Goal: Find specific page/section: Find specific page/section

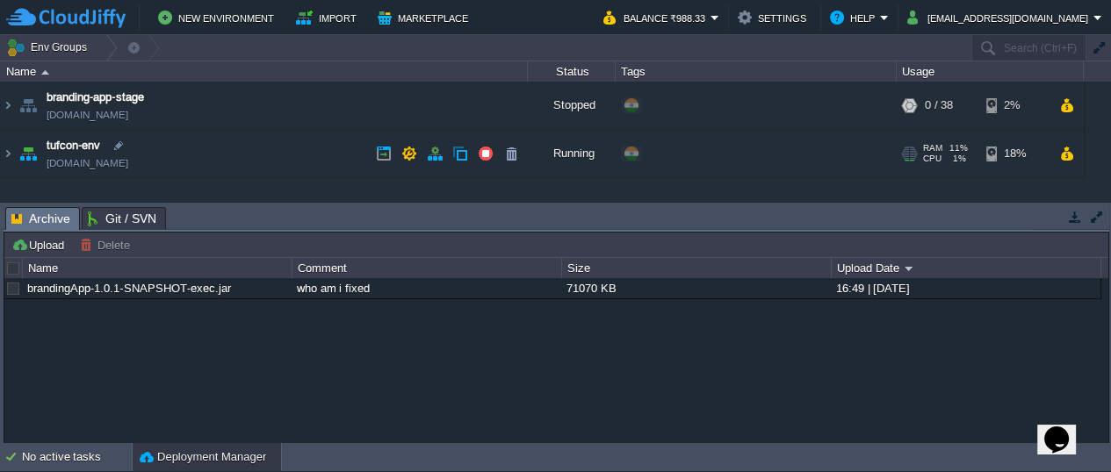
click at [30, 156] on img at bounding box center [28, 153] width 25 height 47
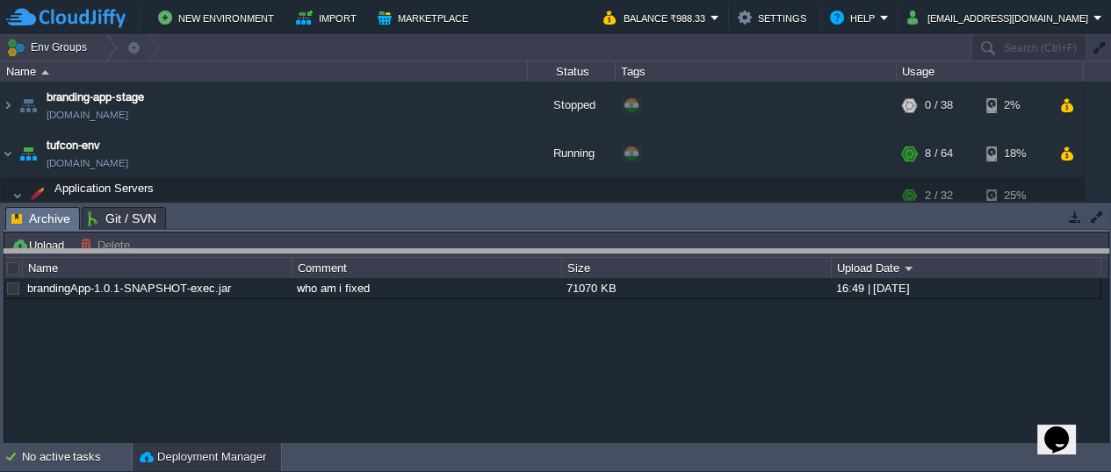
drag, startPoint x: 294, startPoint y: 214, endPoint x: 306, endPoint y: 265, distance: 52.2
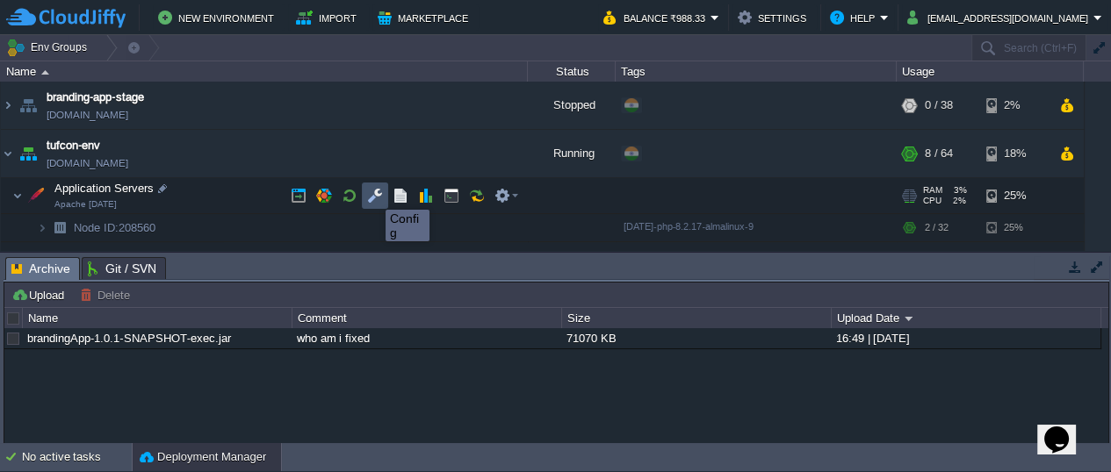
click at [372, 194] on button "button" at bounding box center [375, 196] width 16 height 16
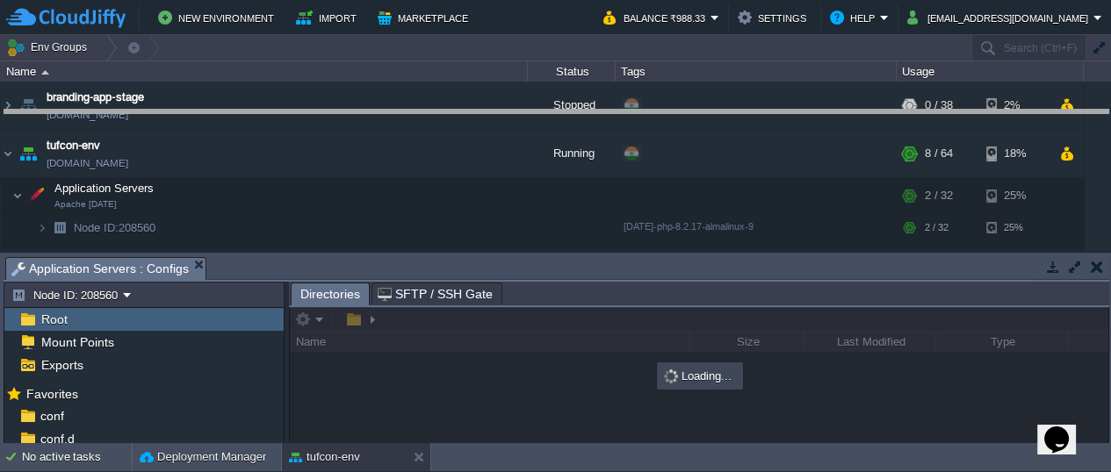
drag, startPoint x: 378, startPoint y: 265, endPoint x: 352, endPoint y: 112, distance: 154.9
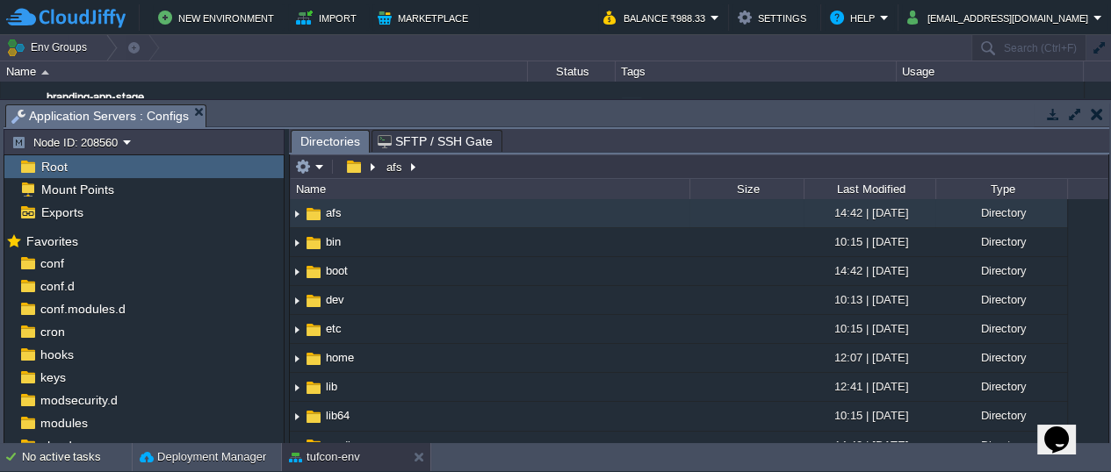
scroll to position [100, 0]
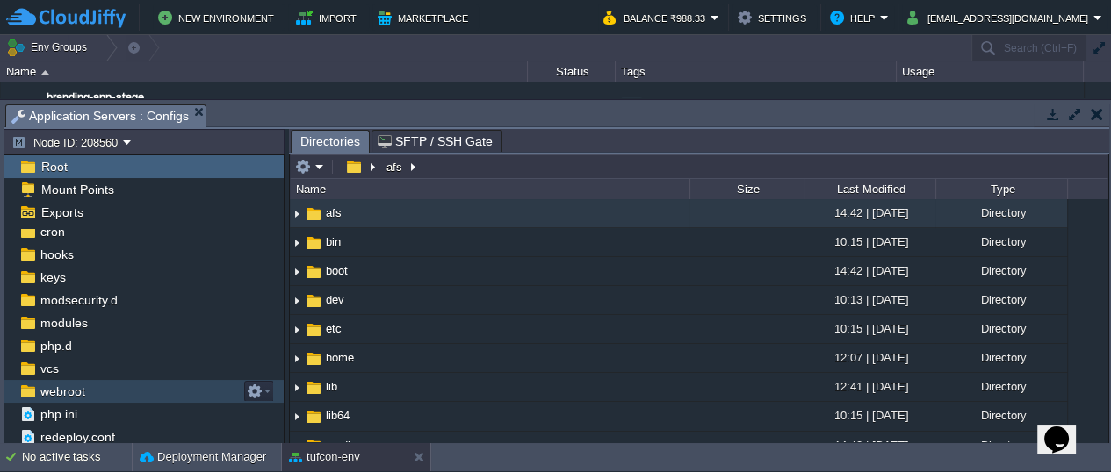
click at [68, 385] on span "webroot" at bounding box center [62, 392] width 51 height 16
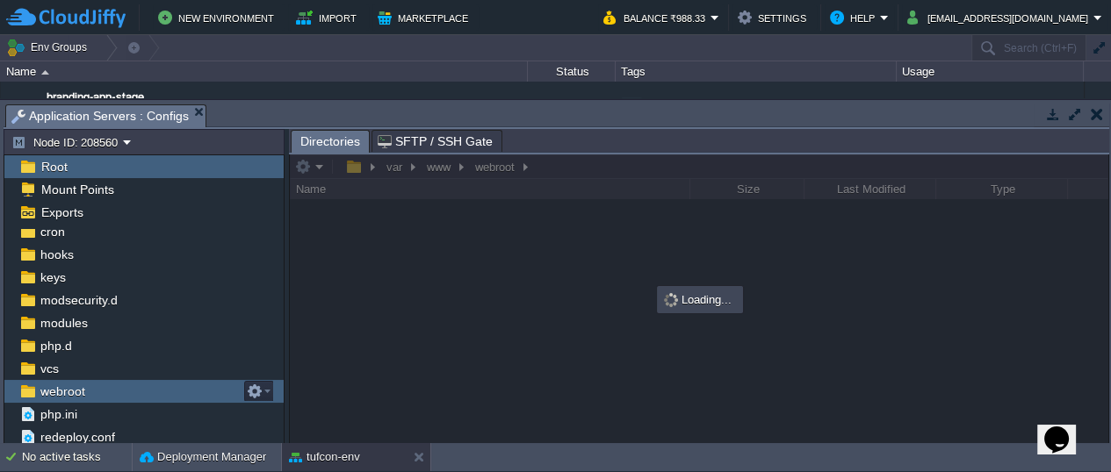
click at [68, 385] on span "webroot" at bounding box center [62, 392] width 51 height 16
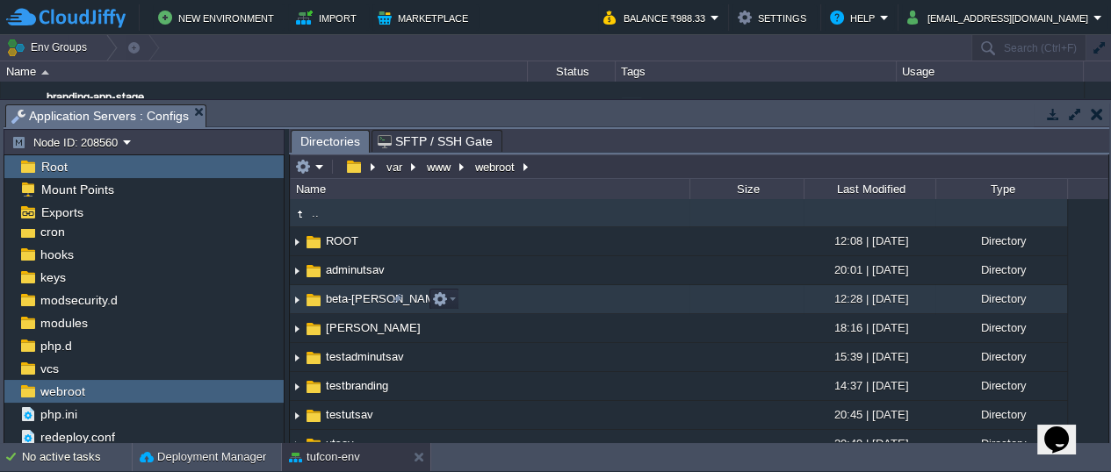
click at [309, 298] on img at bounding box center [313, 300] width 19 height 19
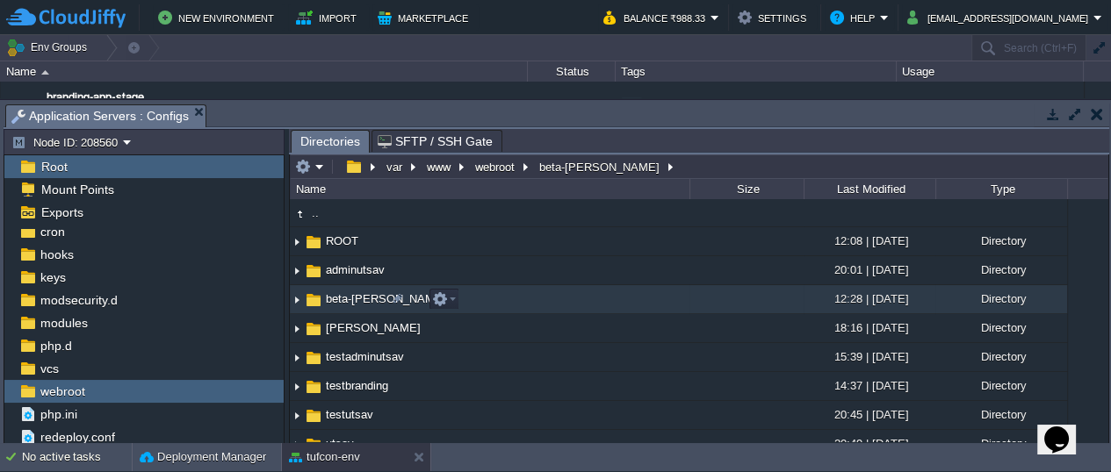
click at [309, 298] on img at bounding box center [313, 300] width 19 height 19
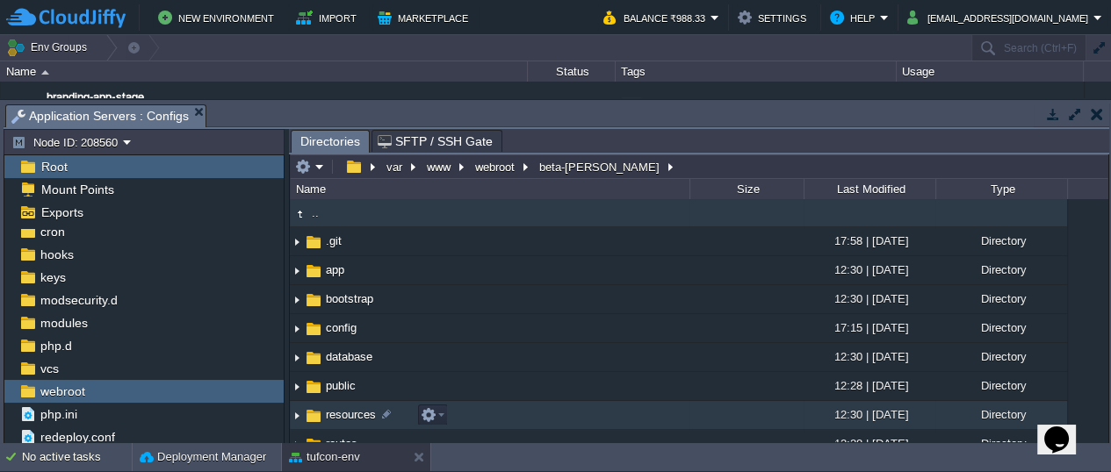
click at [352, 414] on span "resources" at bounding box center [350, 414] width 55 height 15
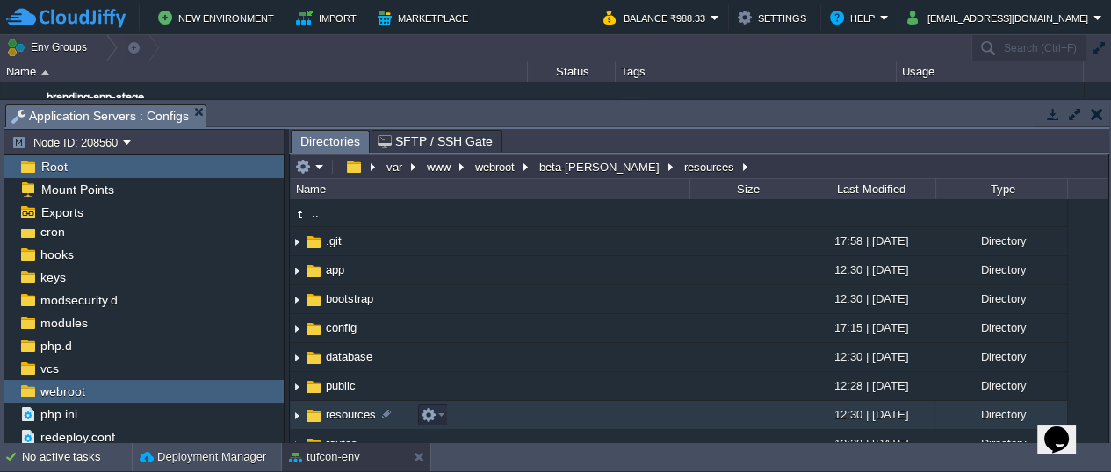
click at [352, 414] on span "resources" at bounding box center [350, 414] width 55 height 15
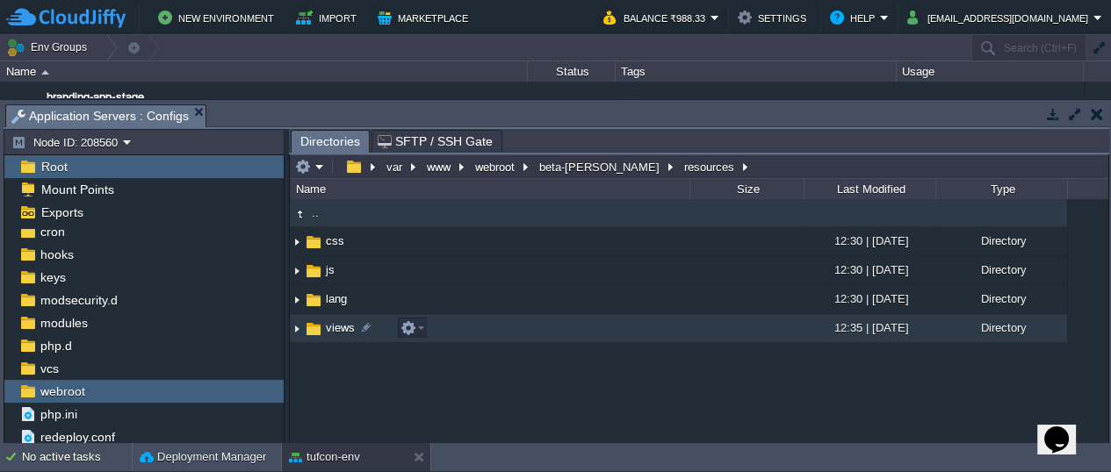
click at [314, 330] on img at bounding box center [313, 329] width 19 height 19
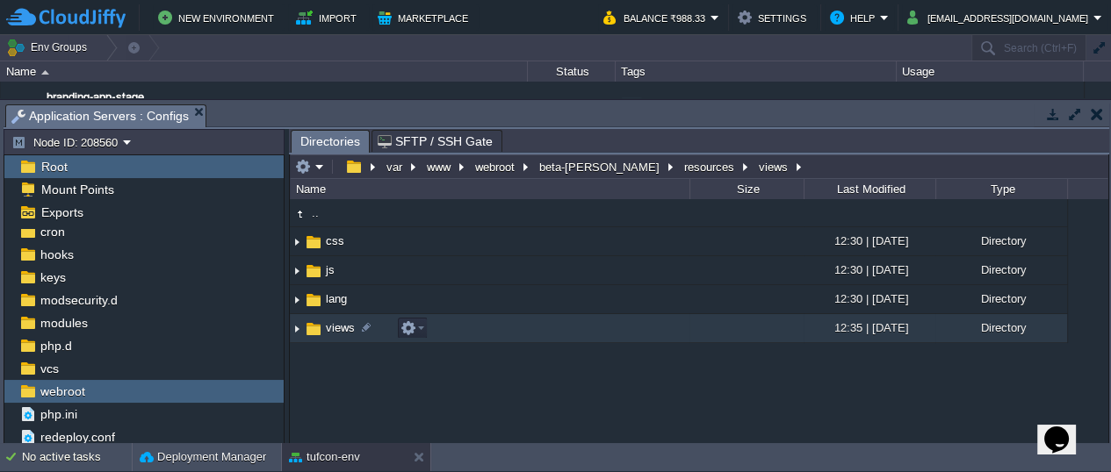
click at [314, 330] on img at bounding box center [313, 329] width 19 height 19
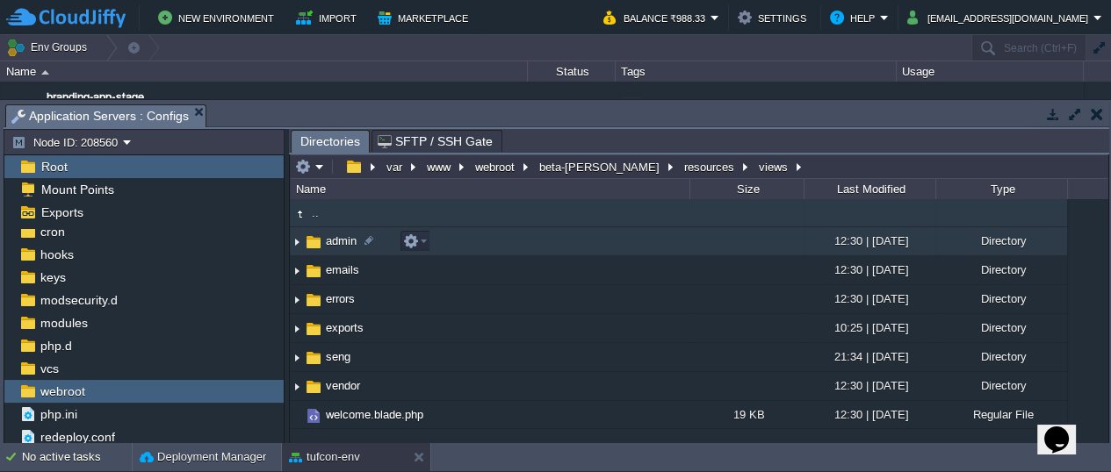
click at [309, 241] on img at bounding box center [313, 242] width 19 height 19
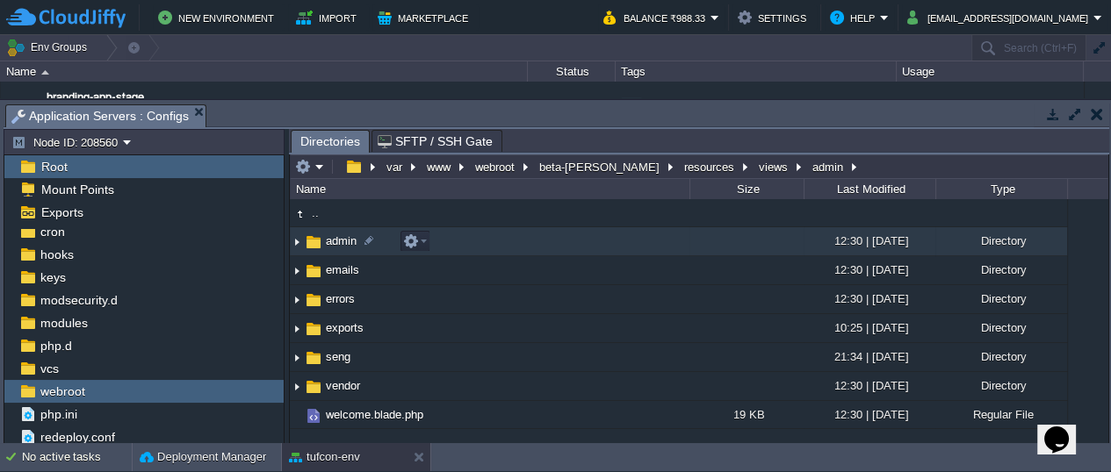
click at [309, 241] on img at bounding box center [313, 242] width 19 height 19
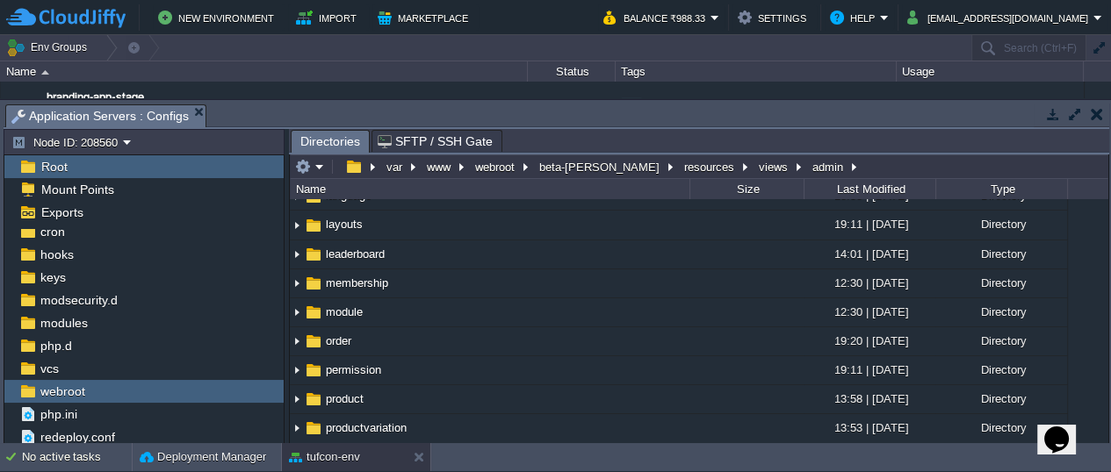
scroll to position [218, 0]
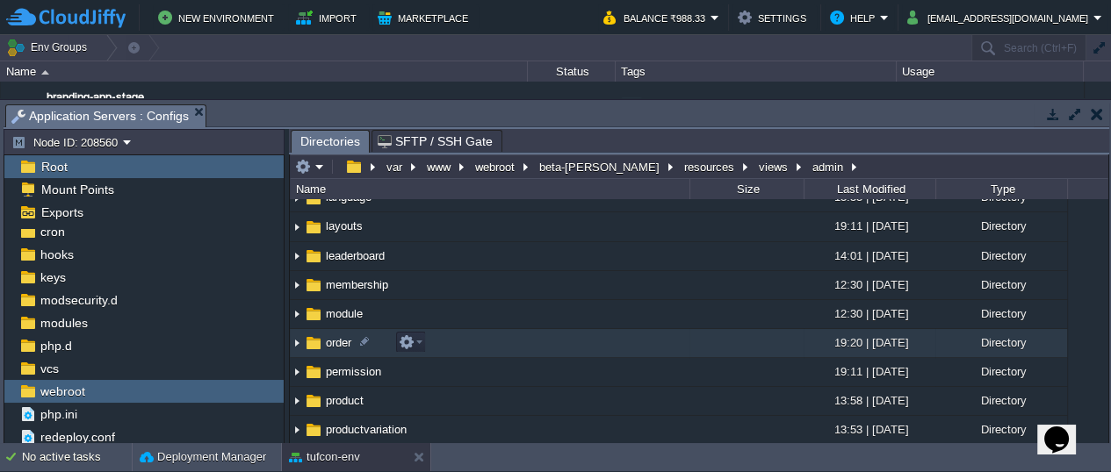
click at [320, 342] on img at bounding box center [313, 343] width 19 height 19
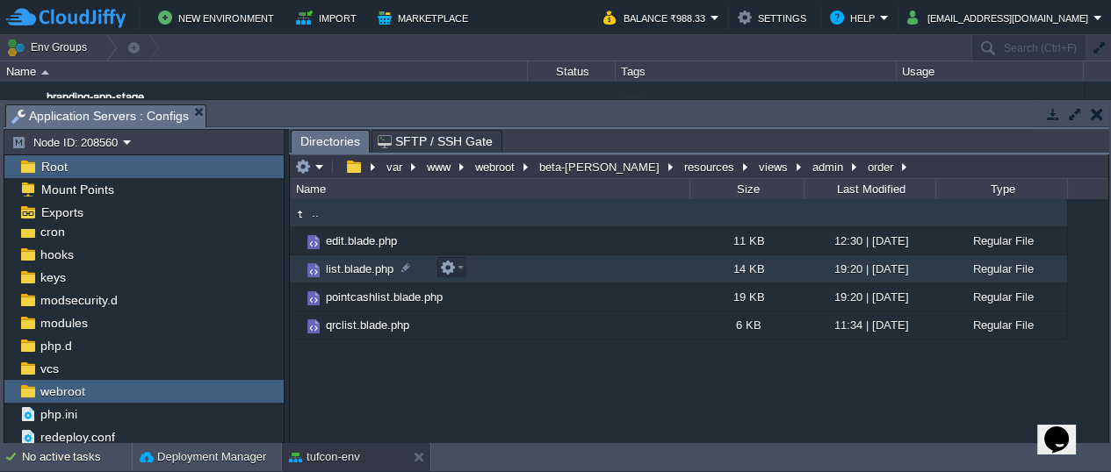
click at [333, 265] on span "list.blade.php" at bounding box center [359, 269] width 73 height 15
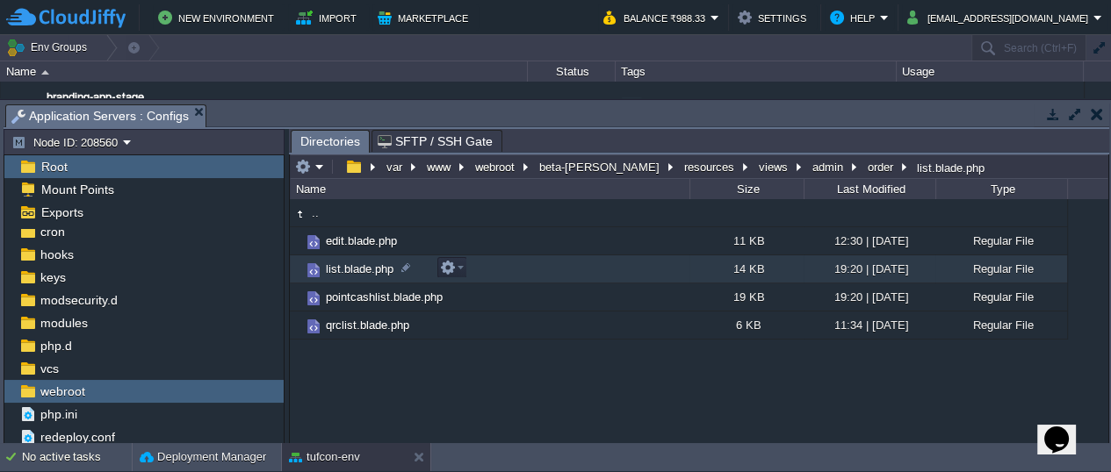
click at [333, 265] on span "list.blade.php" at bounding box center [359, 269] width 73 height 15
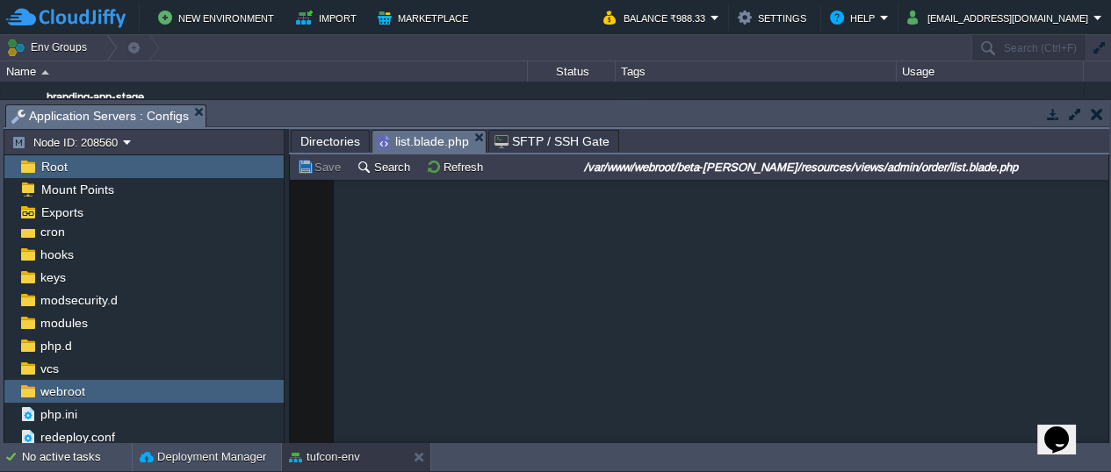
scroll to position [4723, 0]
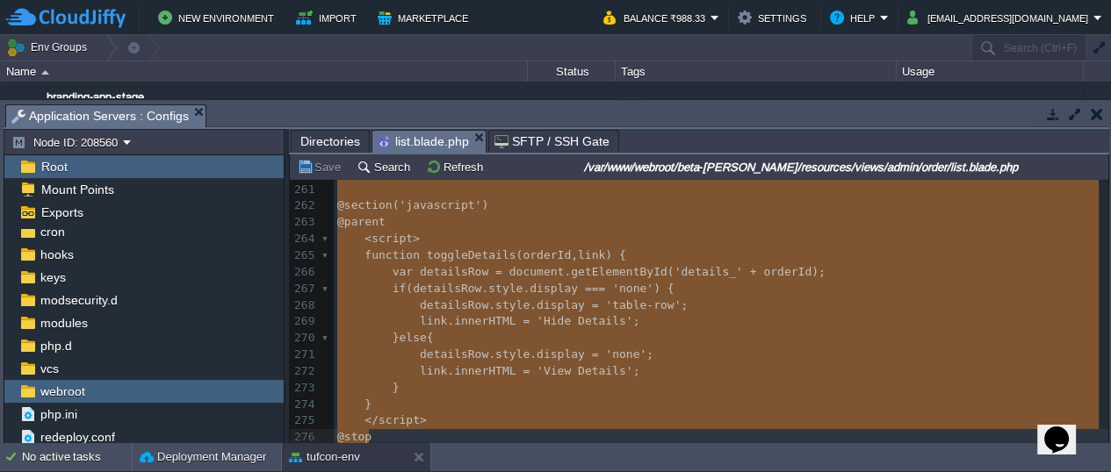
click at [629, 330] on pre "} else {" at bounding box center [721, 338] width 775 height 17
type textarea "detailsRow"
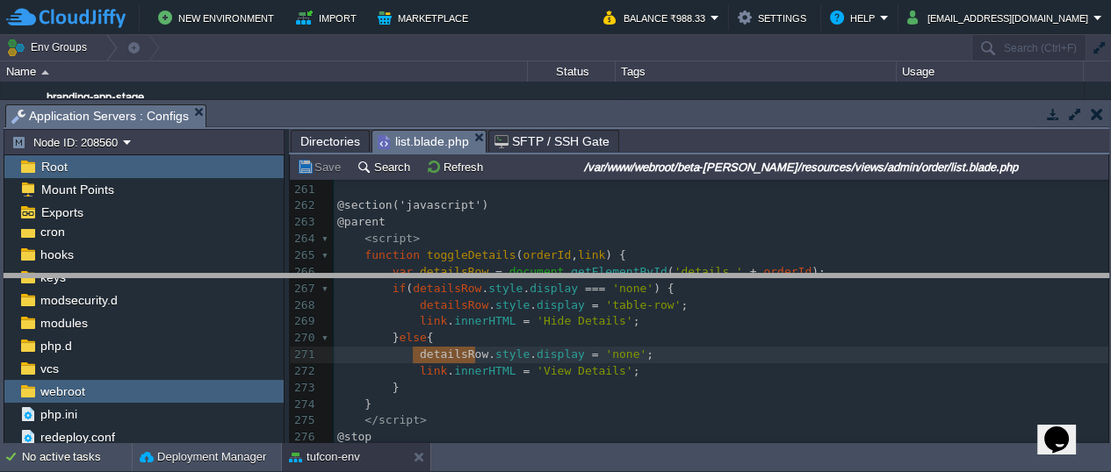
drag, startPoint x: 244, startPoint y: 112, endPoint x: 254, endPoint y: 294, distance: 182.9
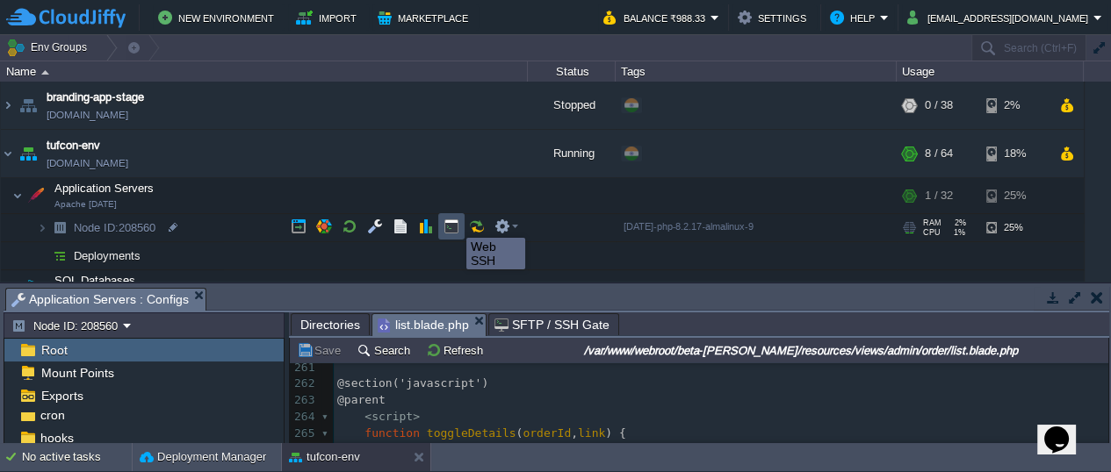
click at [453, 222] on button "button" at bounding box center [451, 227] width 16 height 16
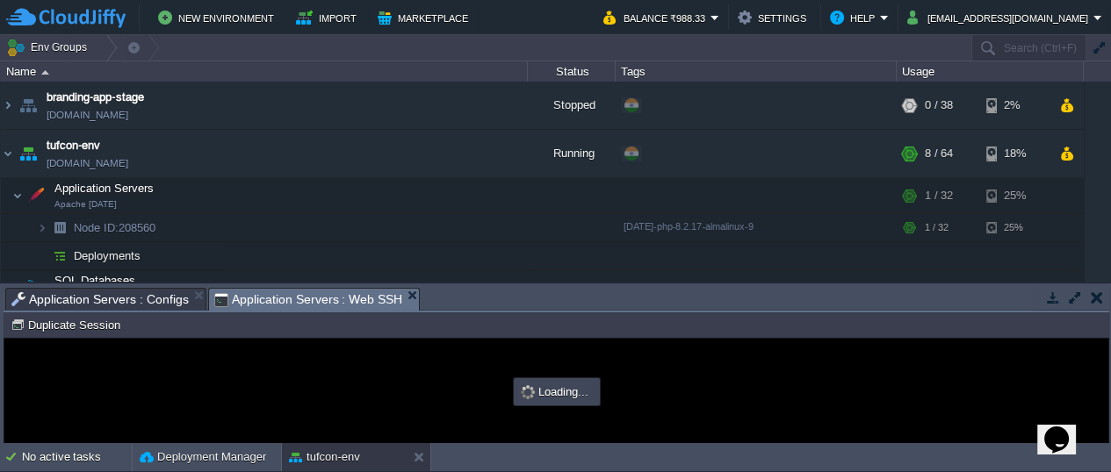
scroll to position [0, 0]
type input "#000000"
